Goal: Book appointment/travel/reservation

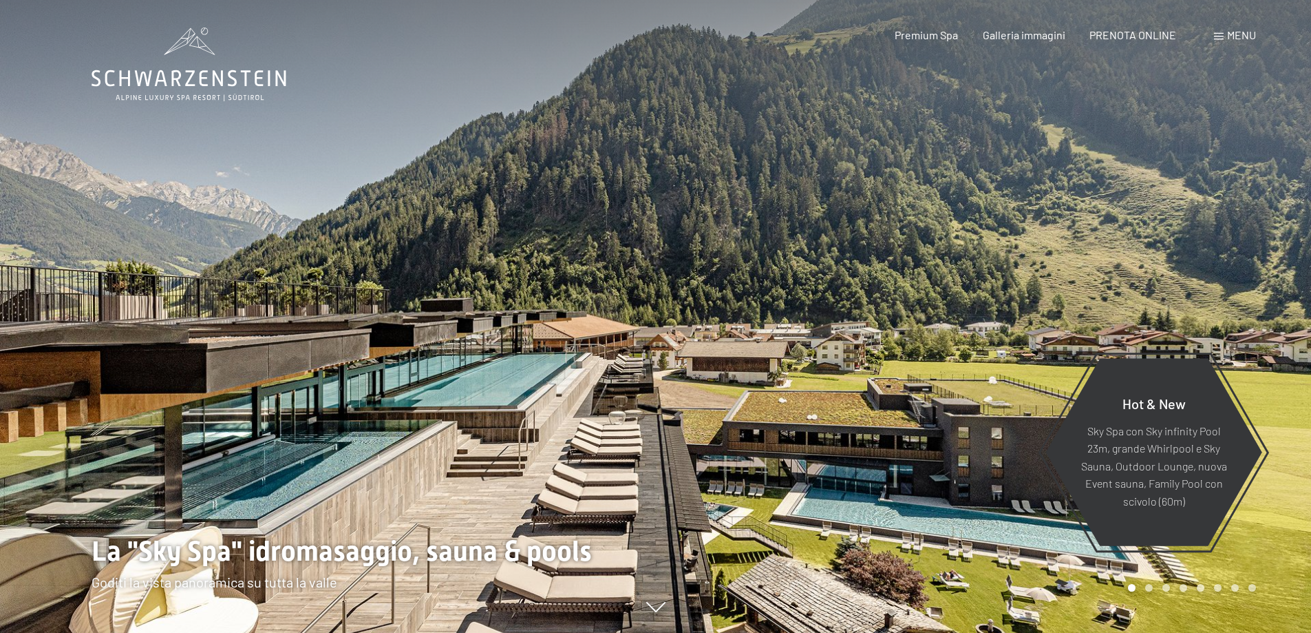
click at [1050, 38] on span "Menu" at bounding box center [1241, 34] width 29 height 13
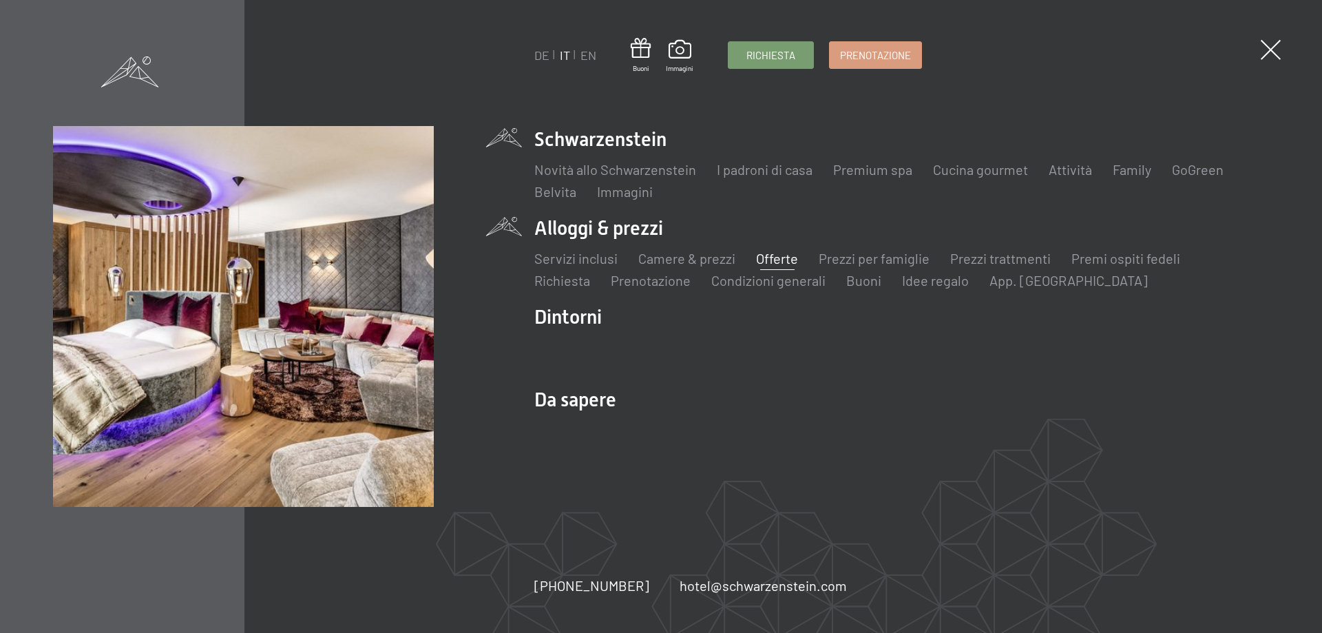
click at [778, 260] on link "Offerte" at bounding box center [777, 258] width 42 height 17
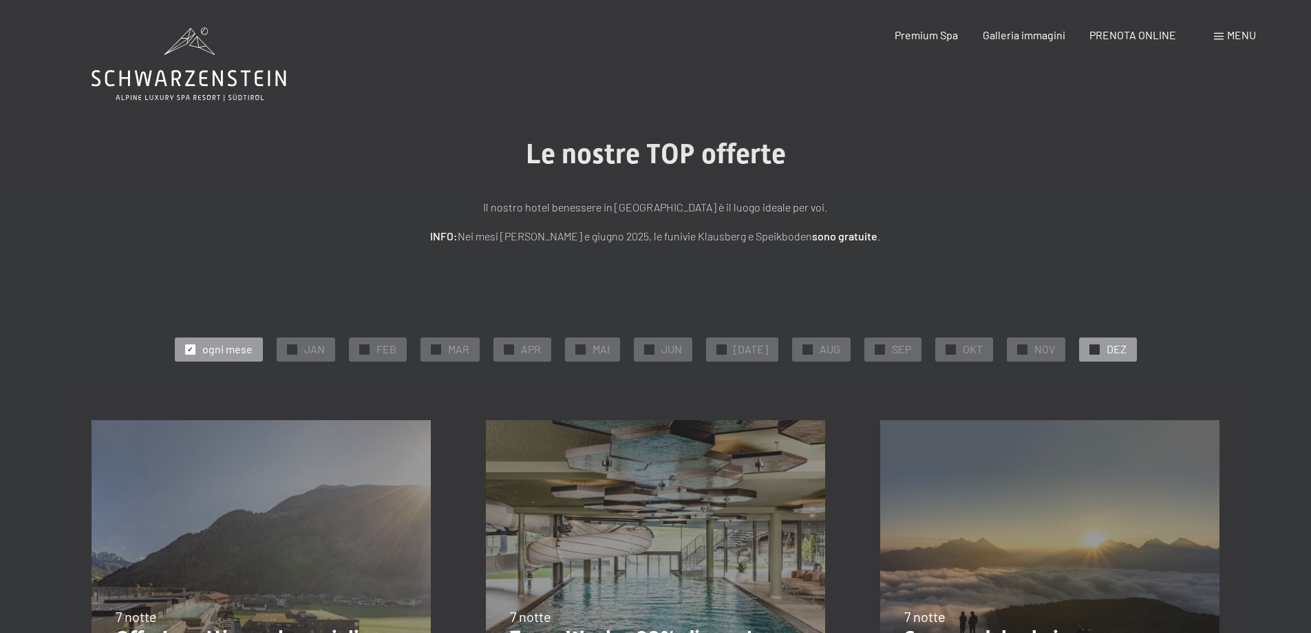
click at [1091, 350] on div at bounding box center [1095, 349] width 10 height 10
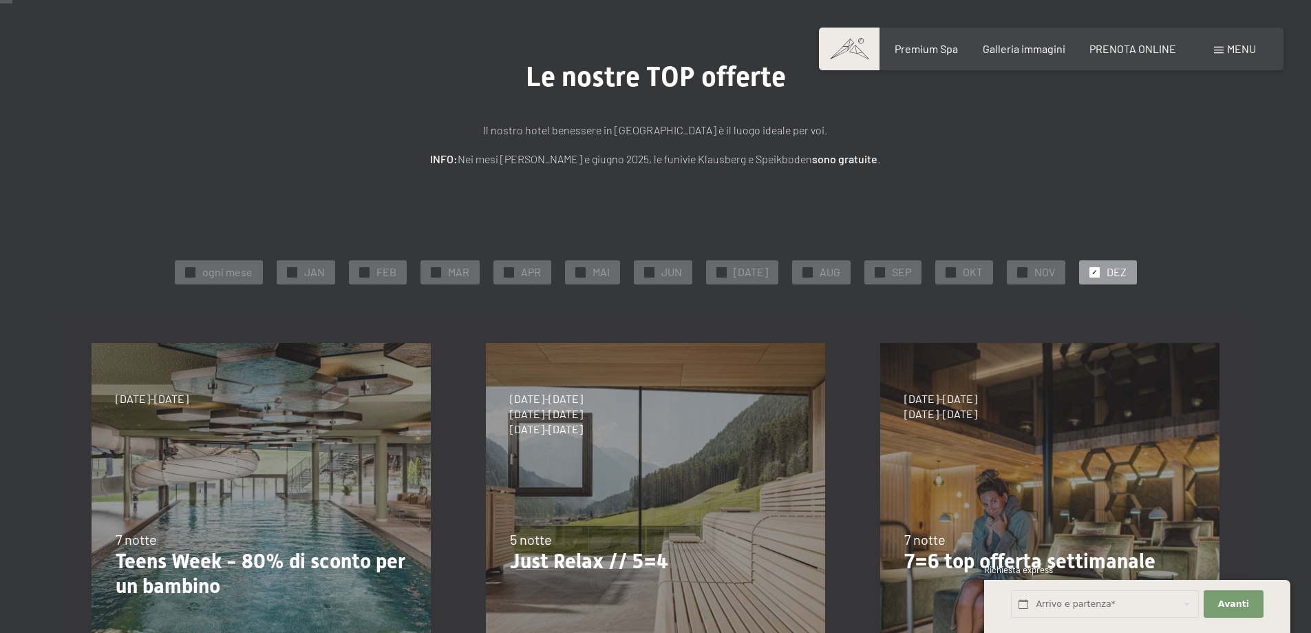
scroll to position [206, 0]
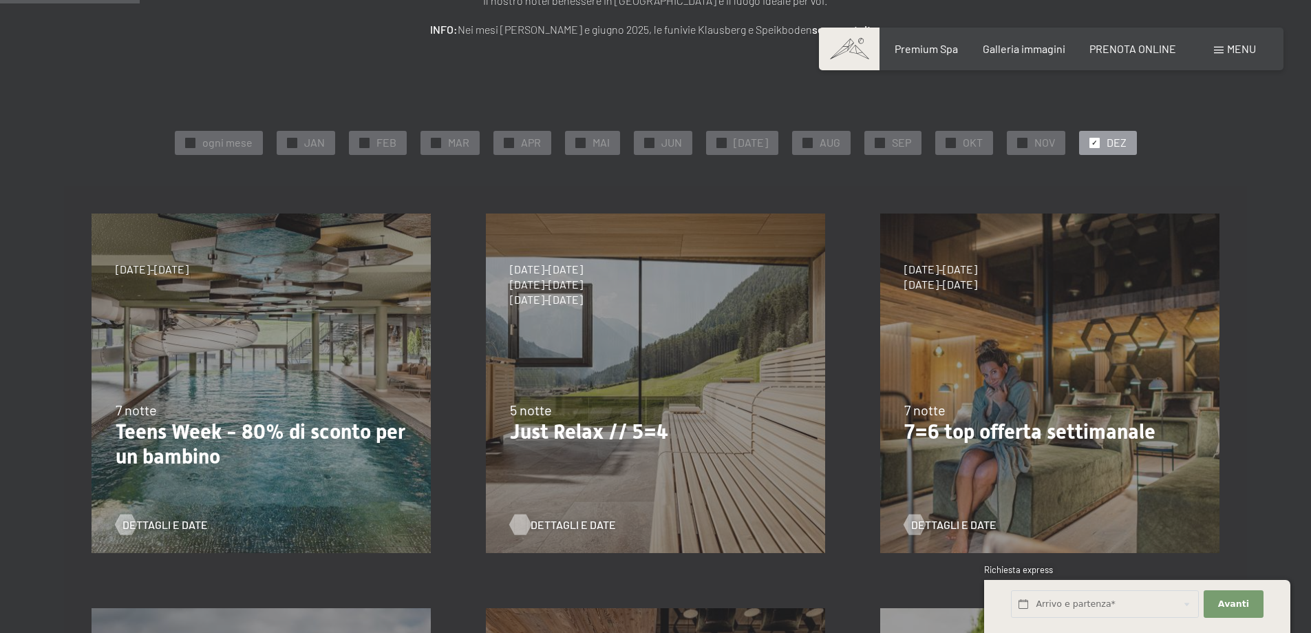
click at [567, 525] on span "Dettagli e Date" at bounding box center [573, 524] width 85 height 15
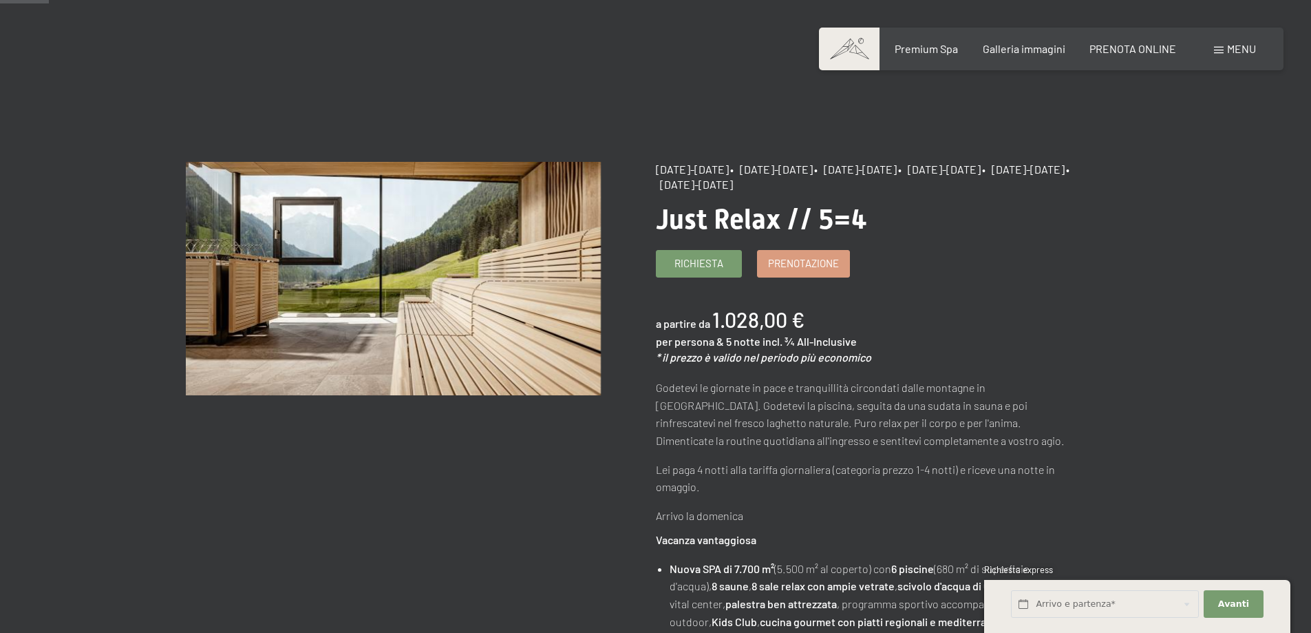
scroll to position [69, 0]
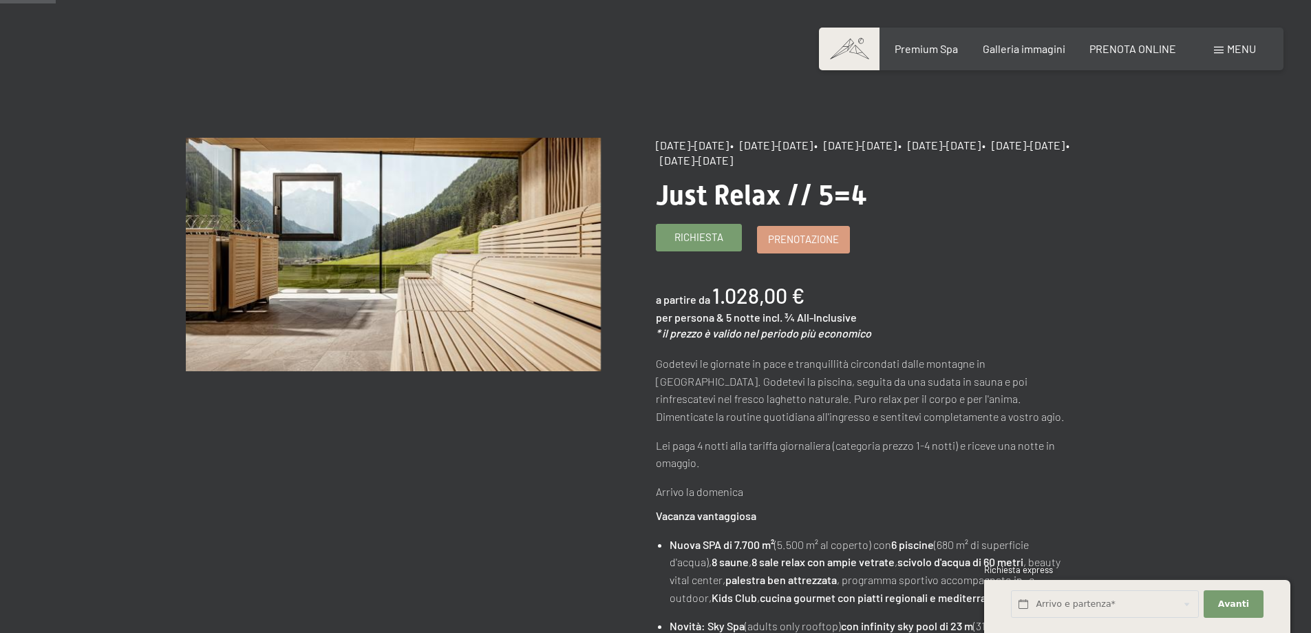
click at [700, 240] on span "Richiesta" at bounding box center [699, 237] width 49 height 14
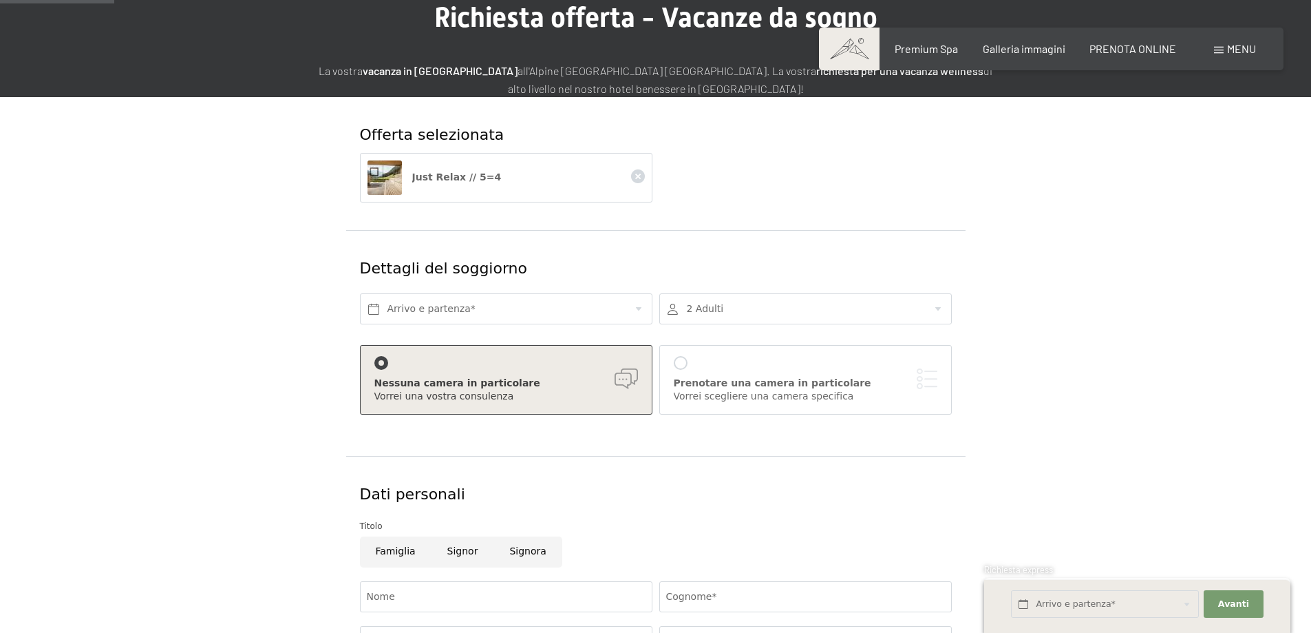
scroll to position [138, 0]
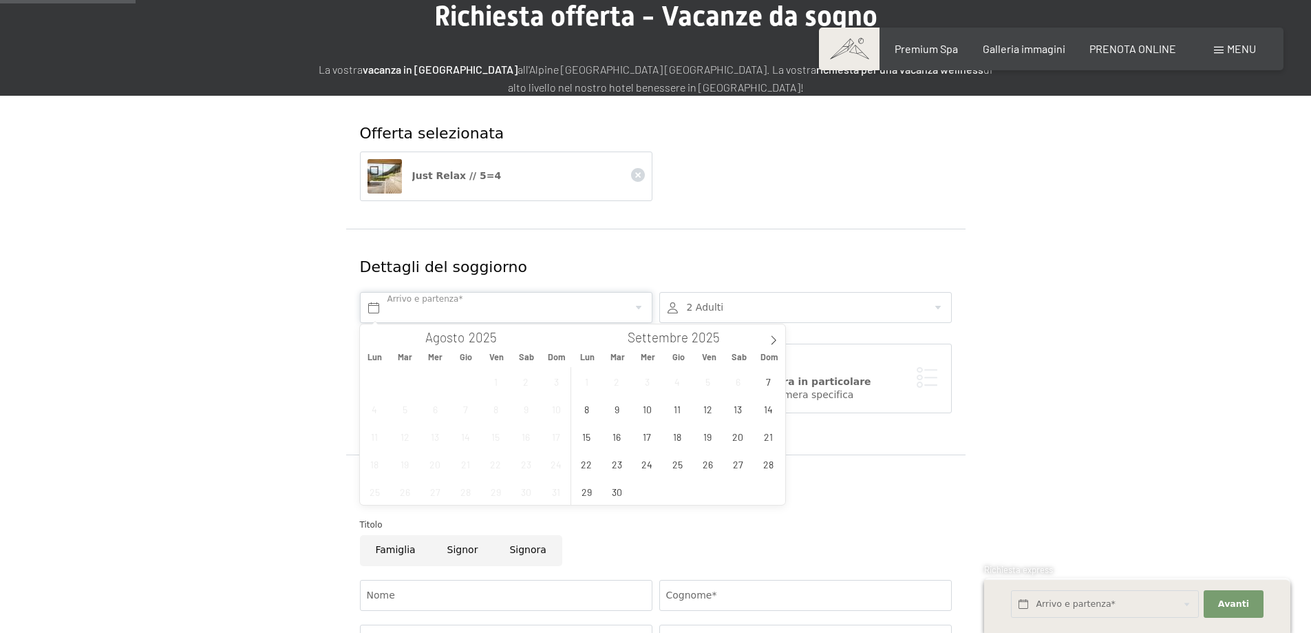
click at [642, 304] on input "text" at bounding box center [506, 307] width 293 height 31
click at [593, 463] on span "22" at bounding box center [586, 463] width 27 height 27
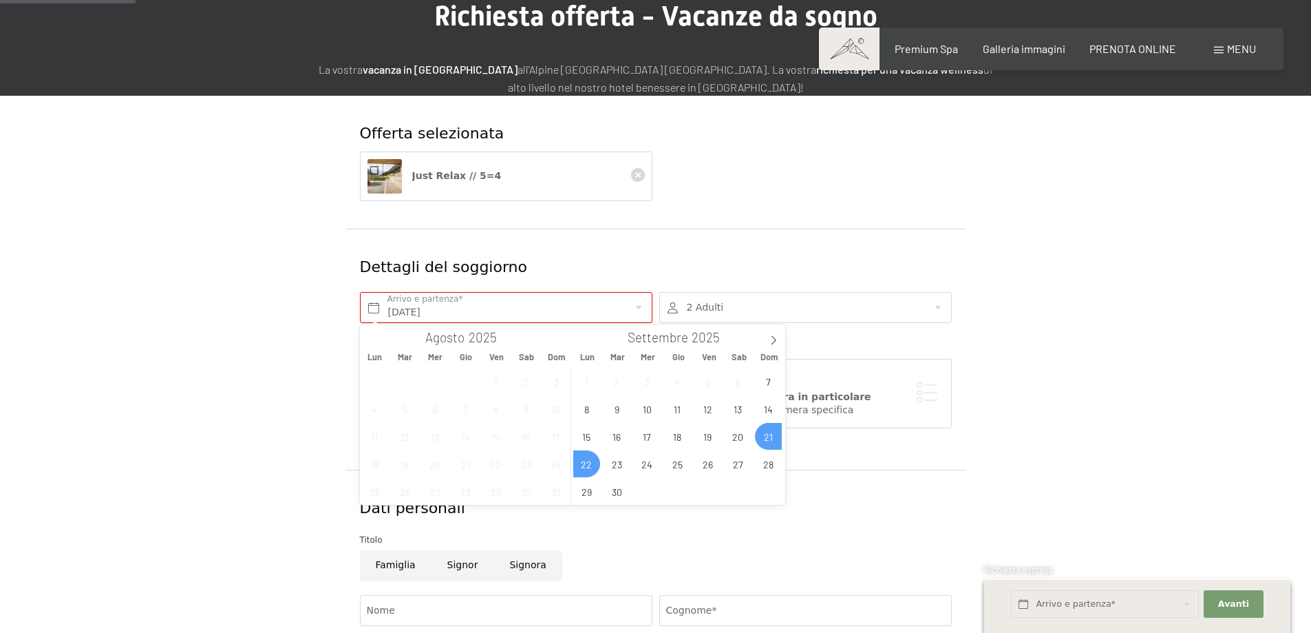
click at [762, 436] on span "21" at bounding box center [768, 436] width 27 height 27
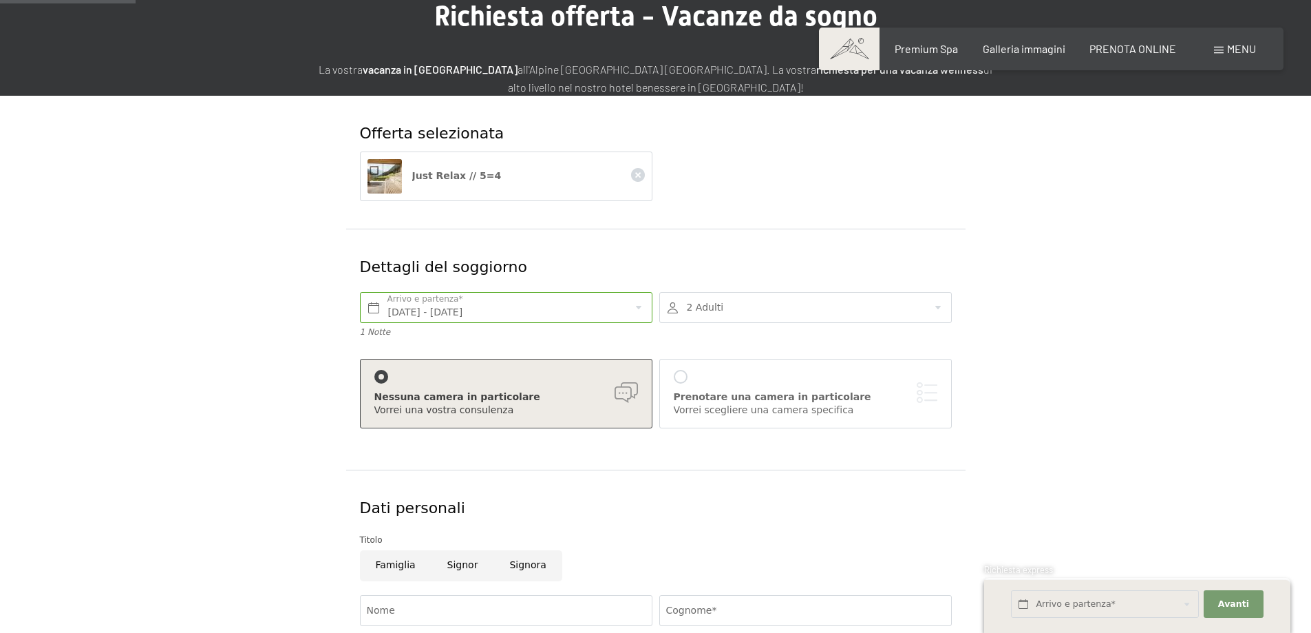
click at [820, 312] on div at bounding box center [805, 307] width 293 height 31
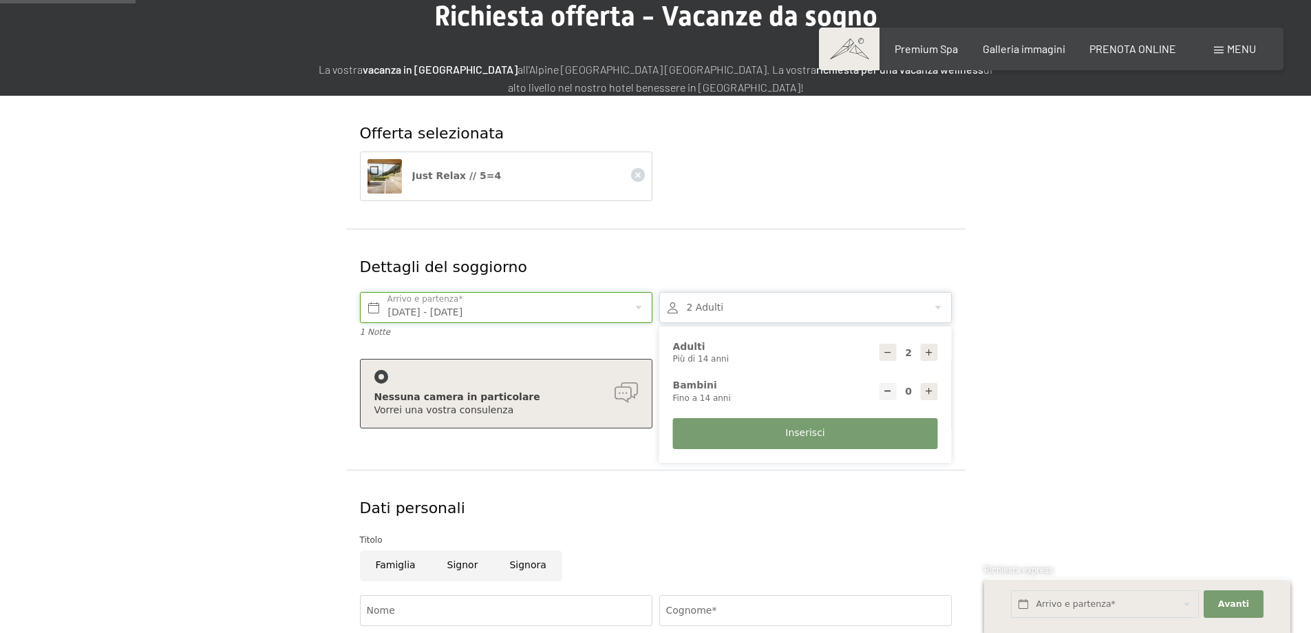
click at [606, 317] on input "Dom. 21/09/2025 - Lun. 22/09/2025" at bounding box center [506, 307] width 293 height 31
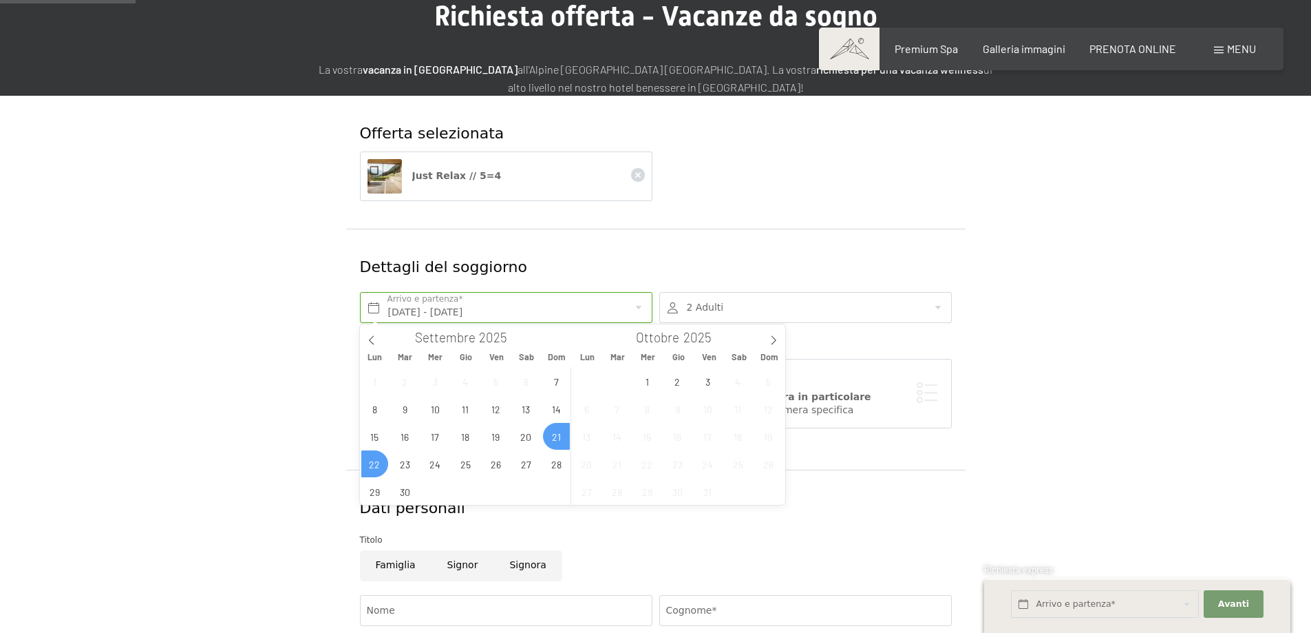
click at [556, 436] on span "21" at bounding box center [556, 436] width 27 height 27
click at [489, 467] on span "26" at bounding box center [496, 463] width 27 height 27
type input "Dom. 21/09/2025 - Ven. 26/09/2025"
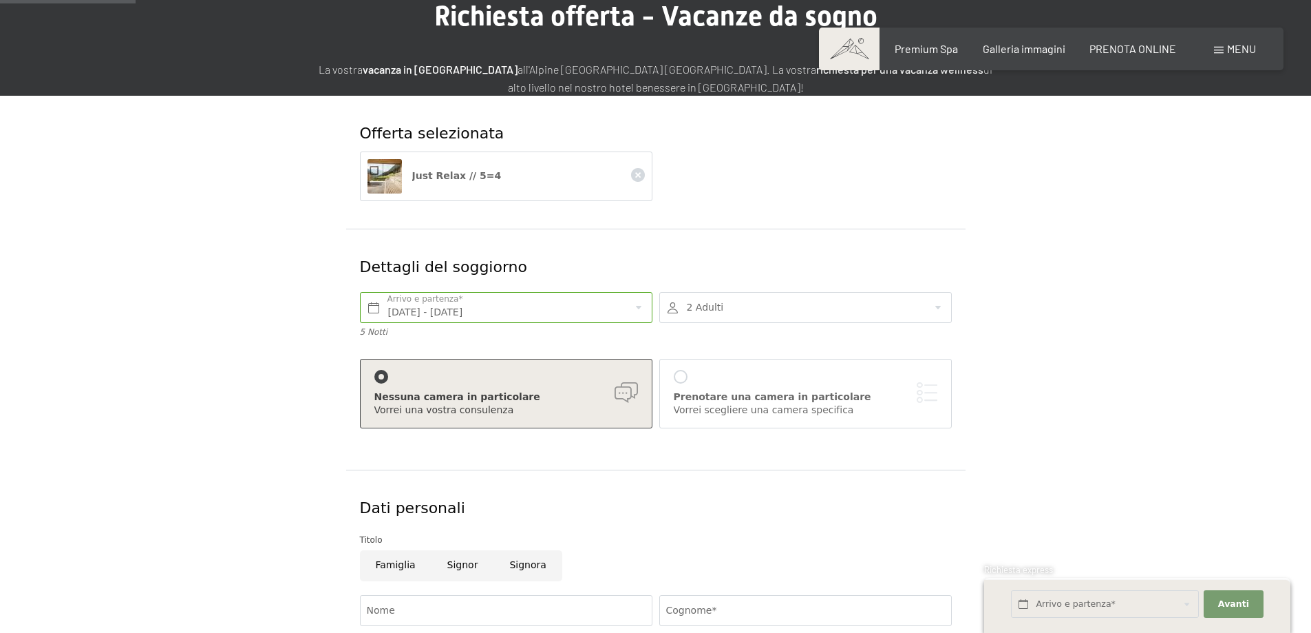
click at [821, 306] on div at bounding box center [805, 307] width 293 height 31
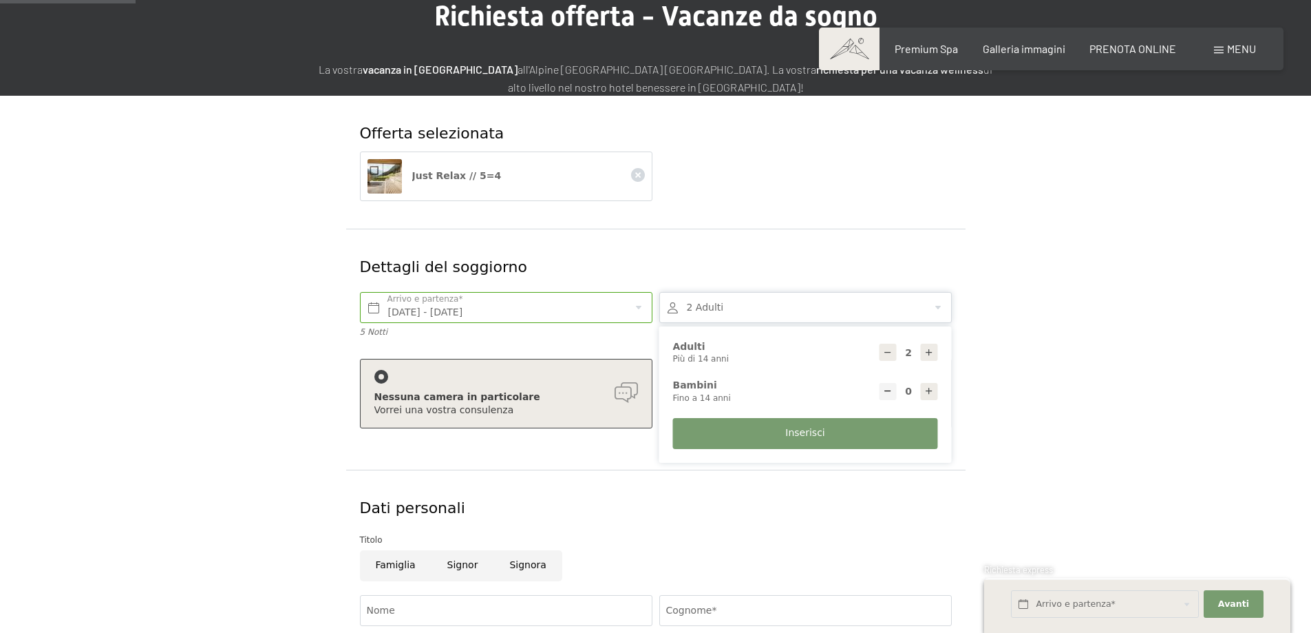
click at [821, 306] on div at bounding box center [805, 307] width 293 height 31
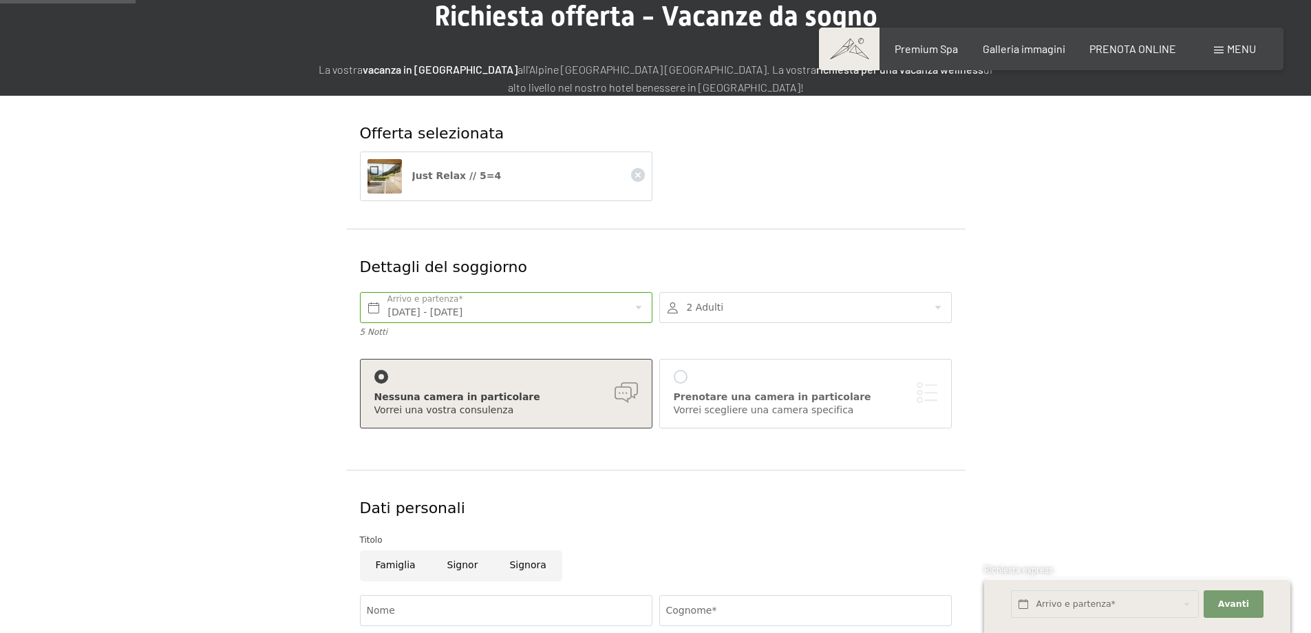
click at [821, 306] on div at bounding box center [805, 307] width 293 height 31
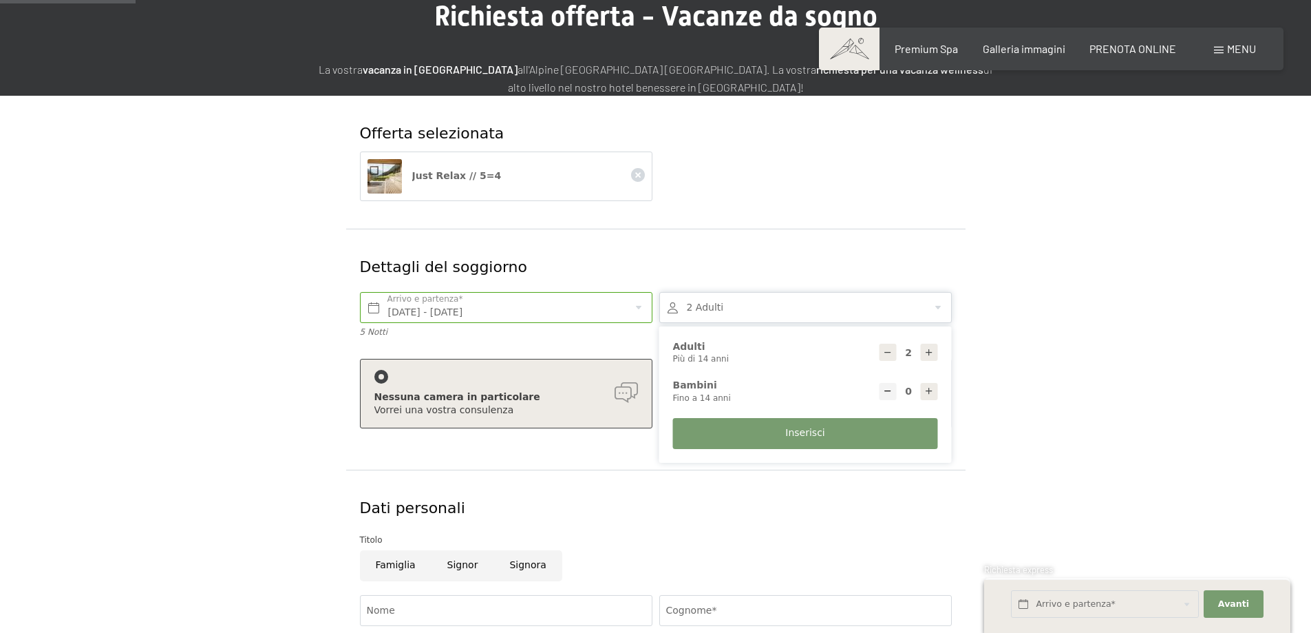
click at [922, 394] on div at bounding box center [929, 391] width 17 height 17
type input "1"
select select
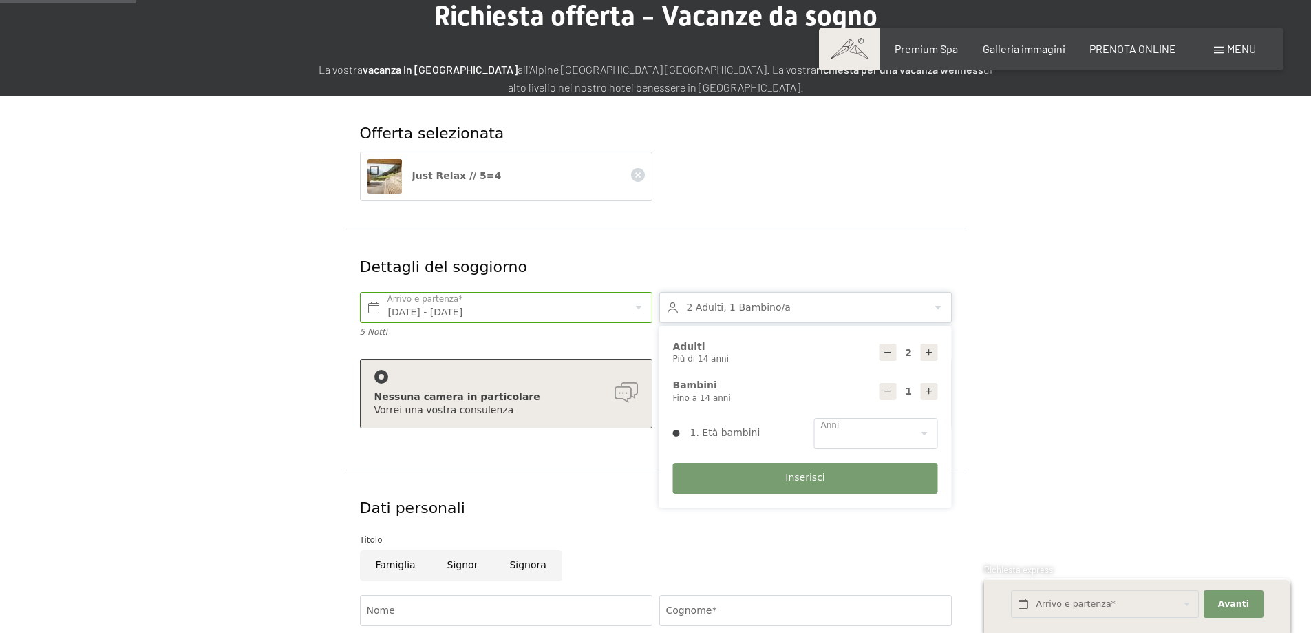
click at [923, 392] on div at bounding box center [929, 391] width 17 height 17
type input "2"
select select
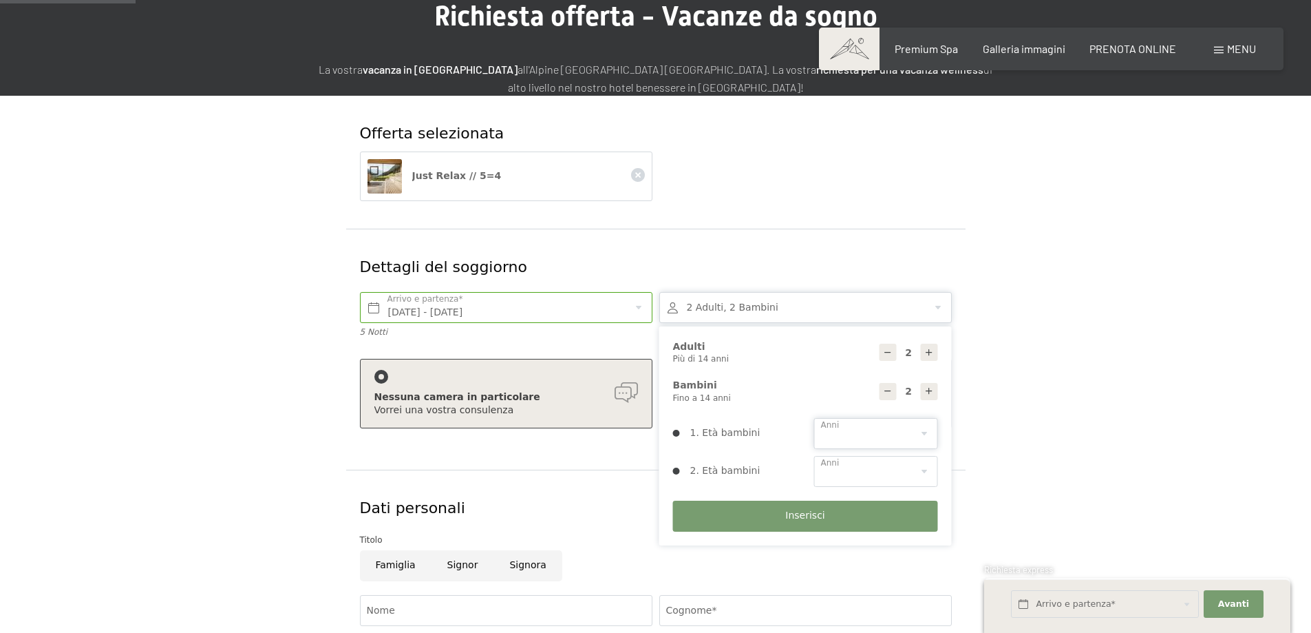
click at [916, 432] on select "0 1 2 3 4 5 6 7 8 9 10 11 12 13 14" at bounding box center [876, 433] width 124 height 31
select select "7"
click at [814, 418] on select "0 1 2 3 4 5 6 7 8 9 10 11 12 13 14" at bounding box center [876, 433] width 124 height 31
click at [889, 470] on select "0 1 2 3 4 5 6 7 8 9 10 11 12 13 14" at bounding box center [876, 471] width 124 height 31
select select "14"
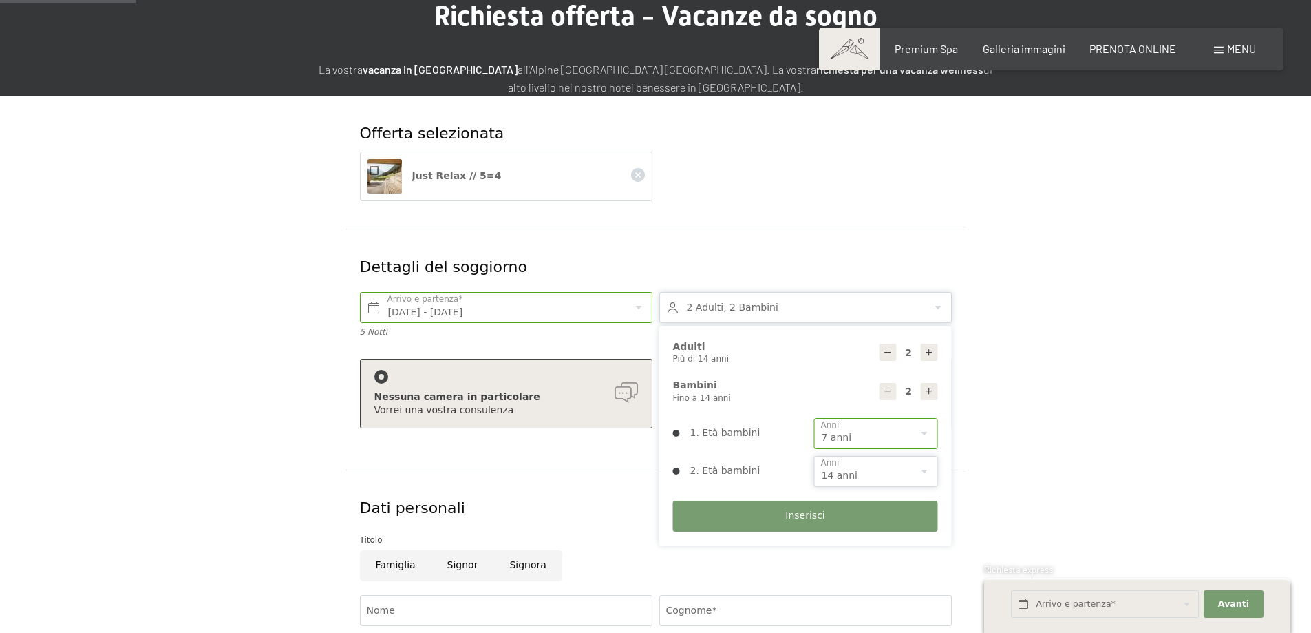
click at [814, 456] on select "0 1 2 3 4 5 6 7 8 9 10 11 12 13 14" at bounding box center [876, 471] width 124 height 31
click at [1048, 359] on form "Offerta selezionata Just Relax // 5=4 Dettagli del soggiorno Dom. 21/09/2025 - …" at bounding box center [656, 507] width 940 height 823
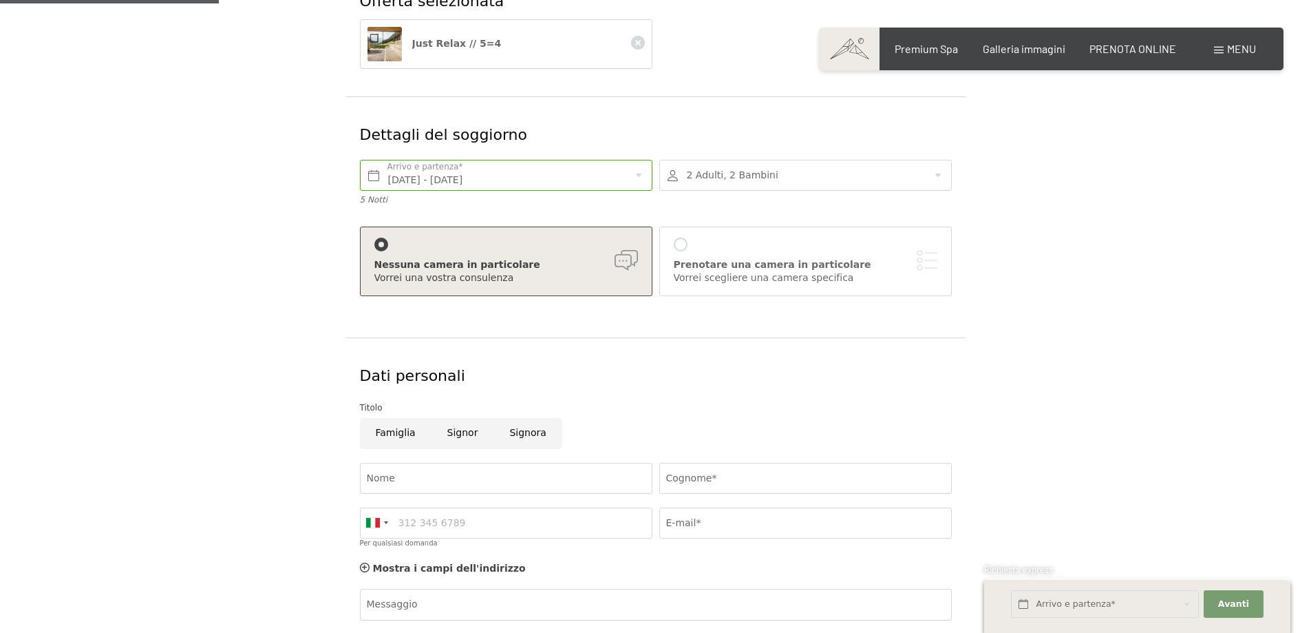
scroll to position [344, 0]
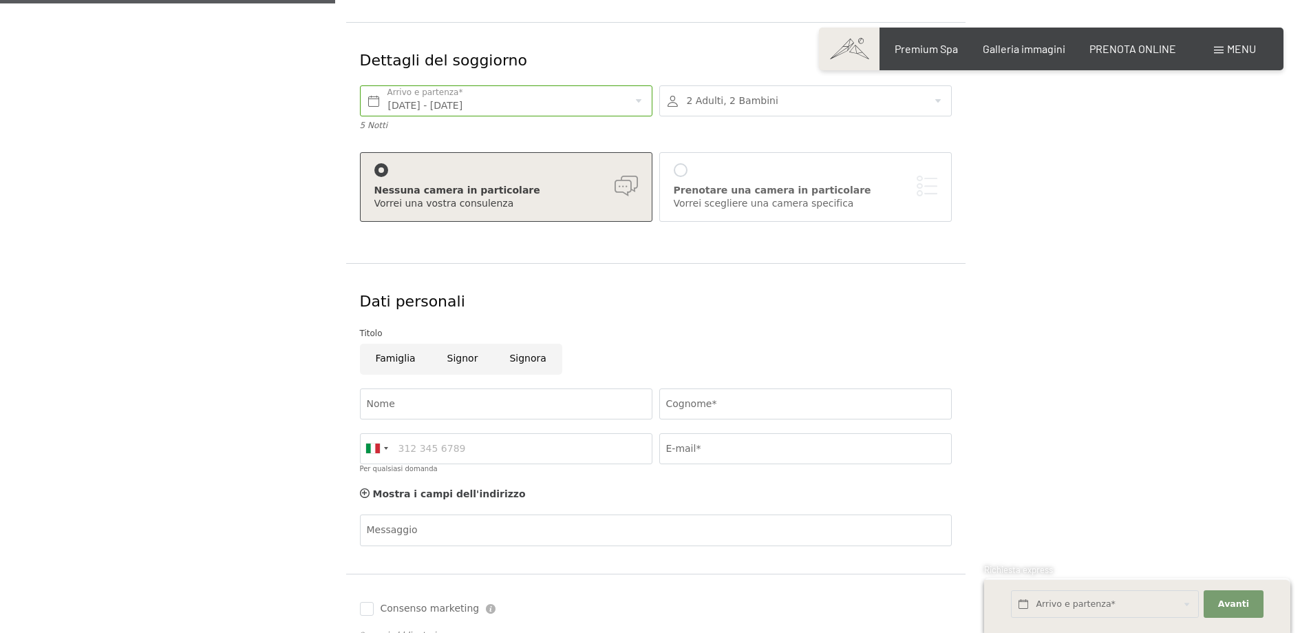
click at [402, 362] on input "Famiglia" at bounding box center [396, 358] width 72 height 31
radio input "true"
click at [430, 399] on input "Nome" at bounding box center [506, 403] width 293 height 31
type input "ALESSANDRO"
type input "PICCOLELLA"
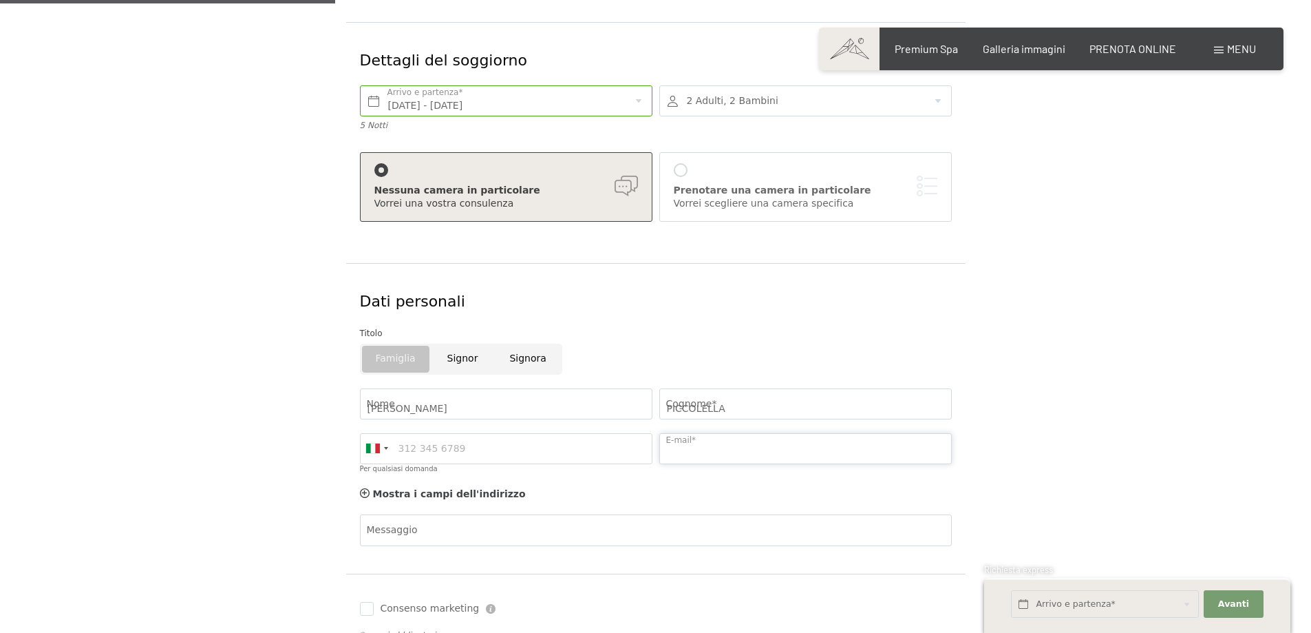
type input "piccolellagrancaffeinpiazza@hotmail.it"
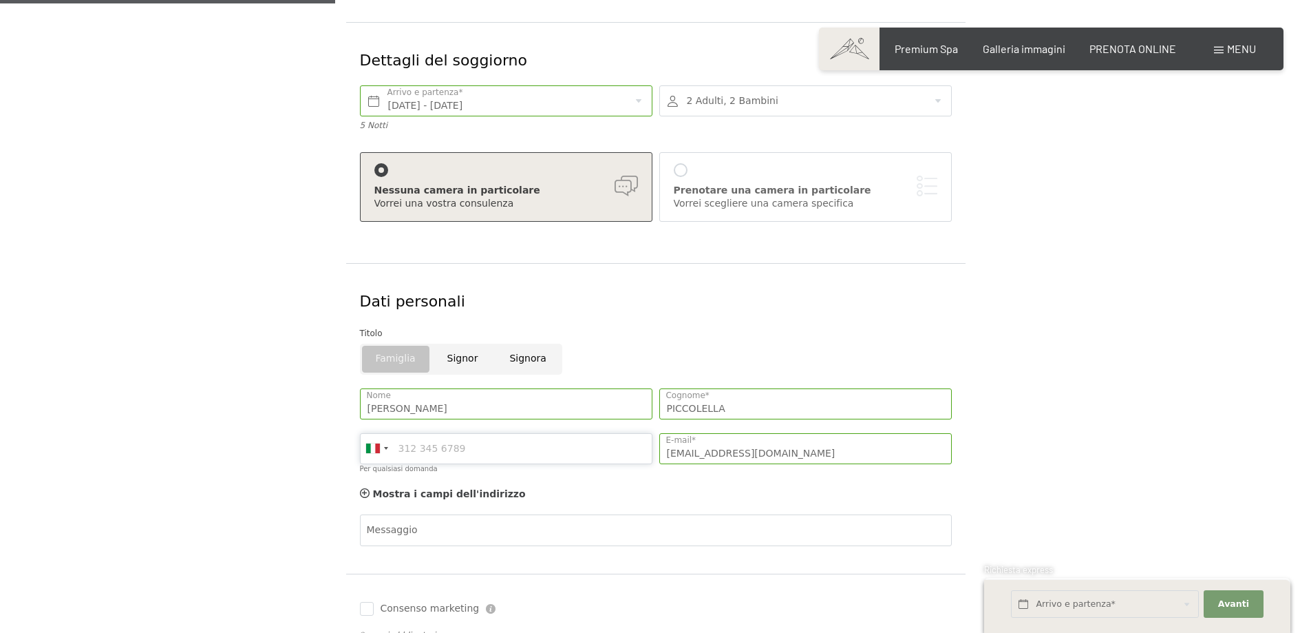
click at [525, 455] on input "Per qualsiasi domanda" at bounding box center [506, 448] width 293 height 31
type input "3489961327"
click at [543, 474] on div "Germany (Deutschland) +49 Italy (Italia) +39 Austria (Österreich) +43 Switzerla…" at bounding box center [506, 453] width 299 height 54
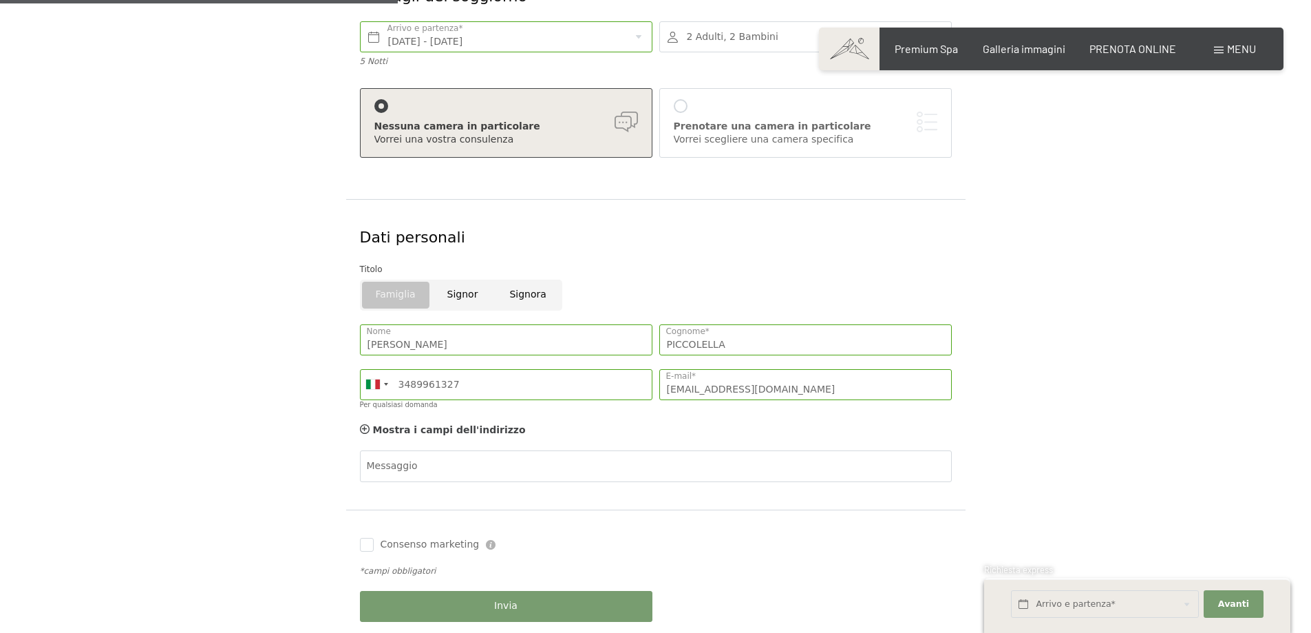
scroll to position [482, 0]
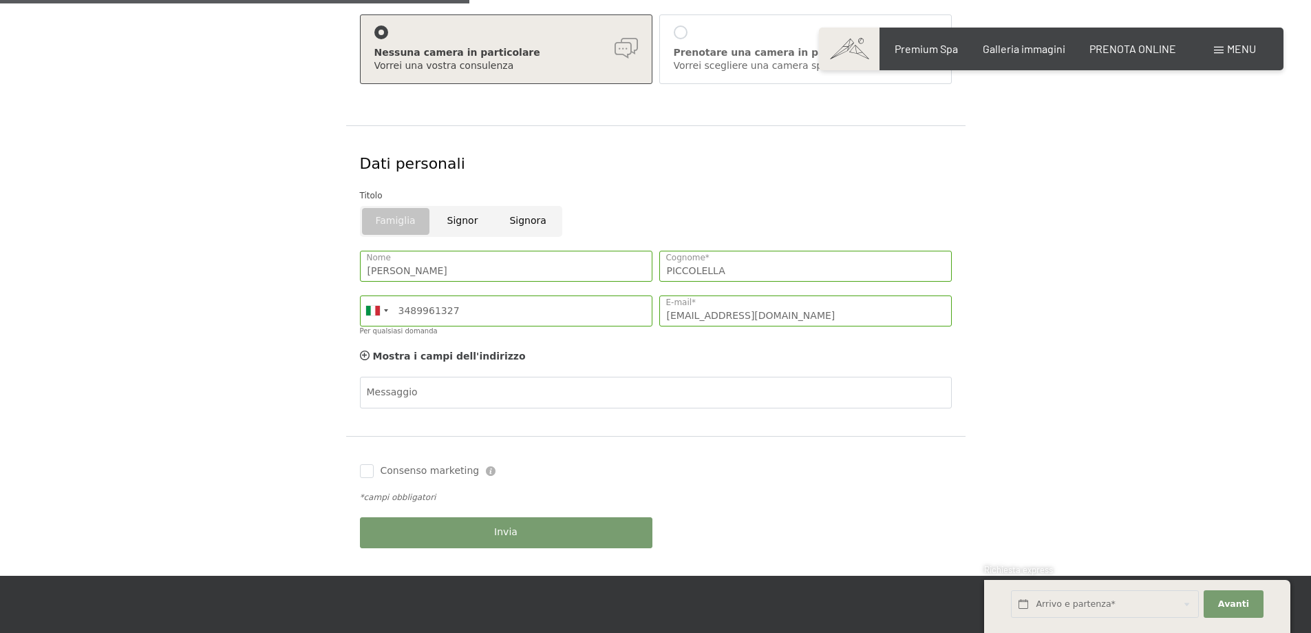
click at [406, 474] on span "Consenso marketing" at bounding box center [430, 471] width 99 height 14
click at [374, 474] on input "Consenso marketing" at bounding box center [367, 471] width 14 height 14
click at [360, 472] on input "Consenso marketing" at bounding box center [367, 471] width 14 height 14
checkbox input "true"
click at [445, 529] on button "Invia" at bounding box center [506, 532] width 293 height 31
